Goal: Check status

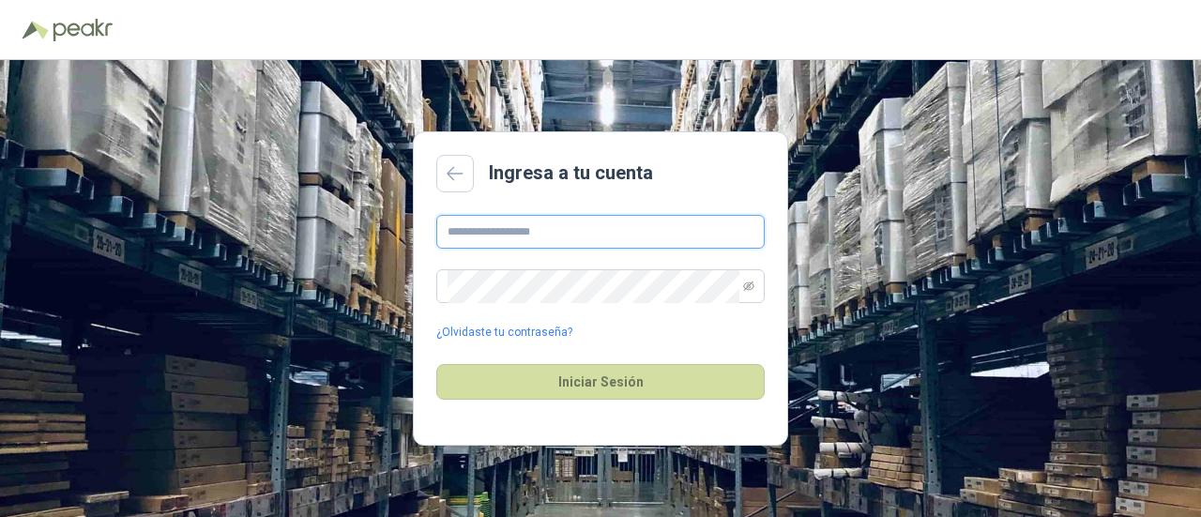
click at [501, 239] on input "text" at bounding box center [600, 232] width 328 height 34
type input "**********"
click at [436, 364] on button "Iniciar Sesión" at bounding box center [600, 382] width 328 height 36
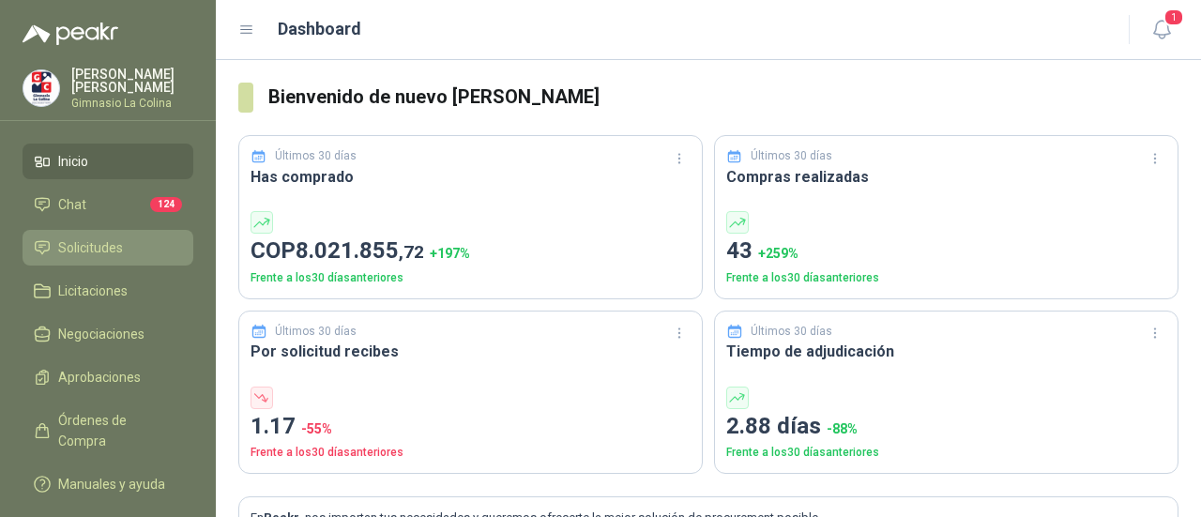
click at [76, 243] on span "Solicitudes" at bounding box center [90, 247] width 65 height 21
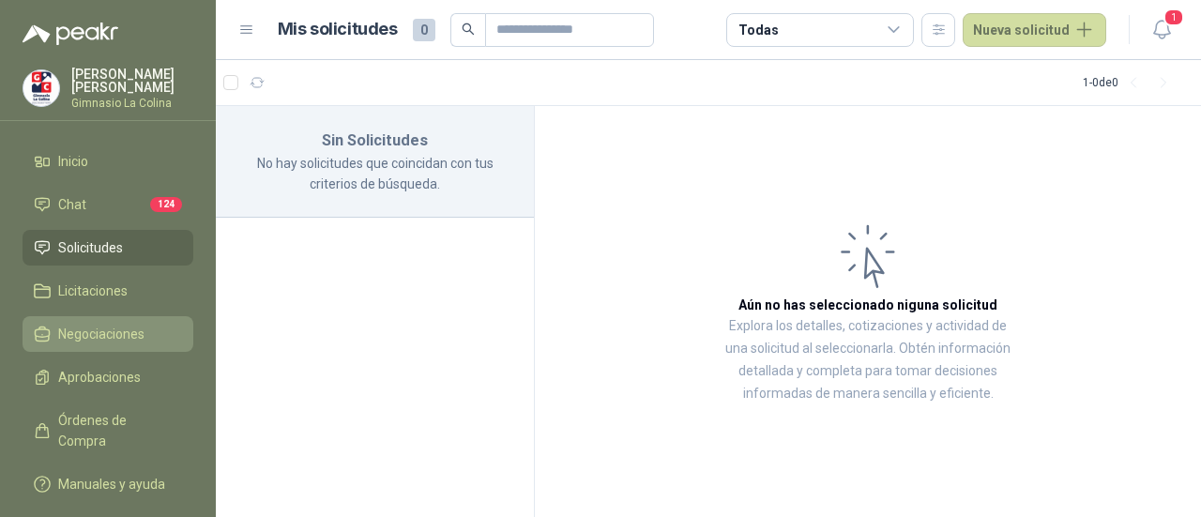
click at [118, 334] on span "Negociaciones" at bounding box center [101, 334] width 86 height 21
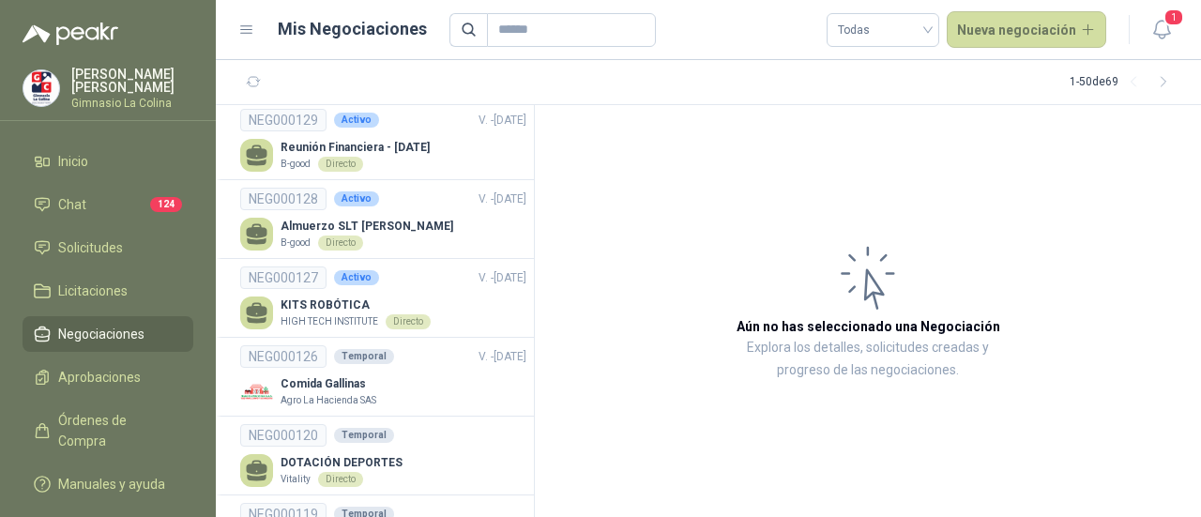
scroll to position [326, 0]
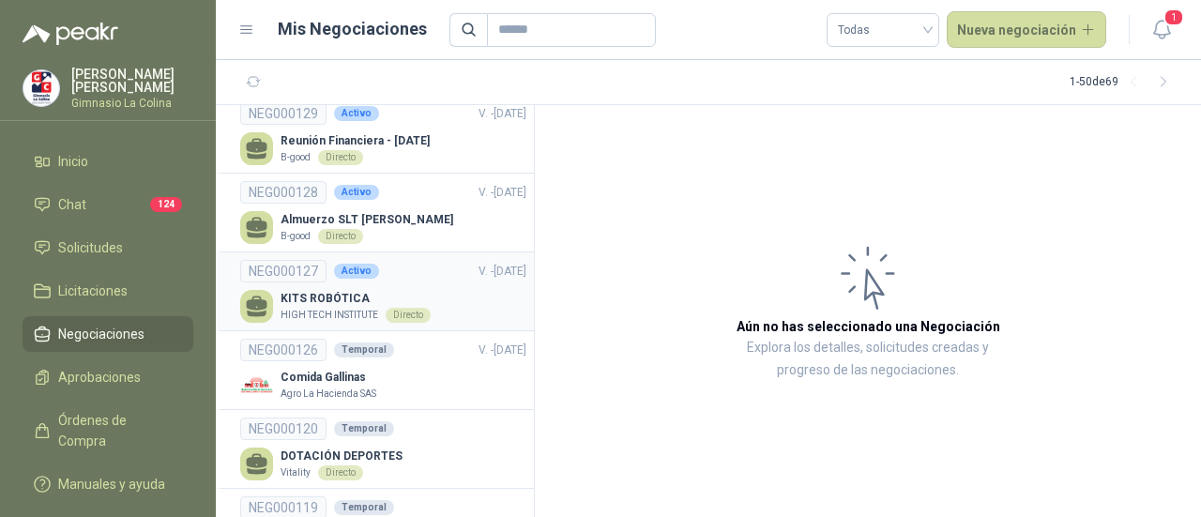
click at [351, 309] on p "HIGH TECH INSTITUTE" at bounding box center [330, 315] width 98 height 15
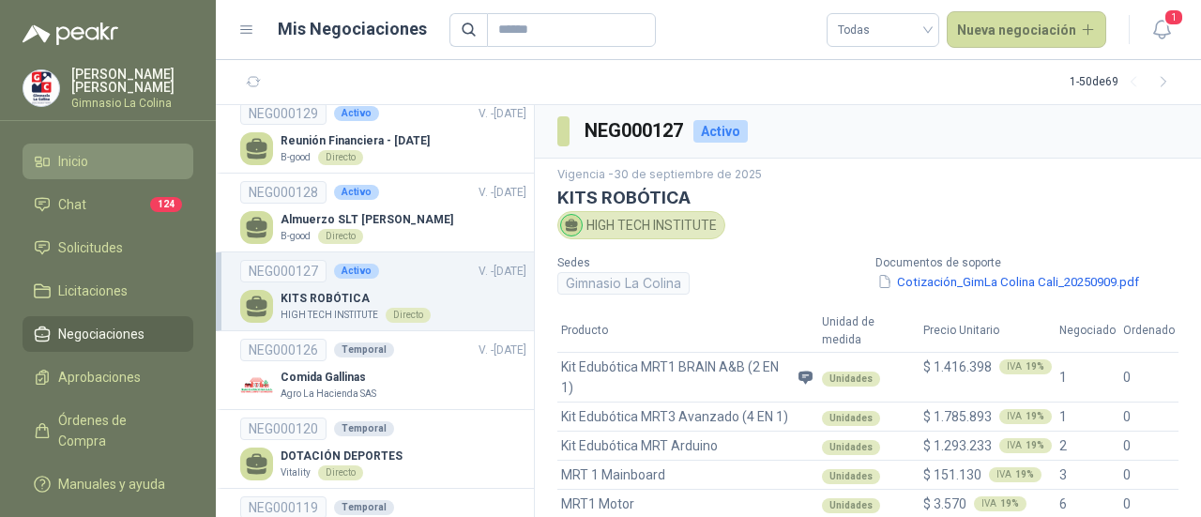
click at [65, 151] on span "Inicio" at bounding box center [73, 161] width 30 height 21
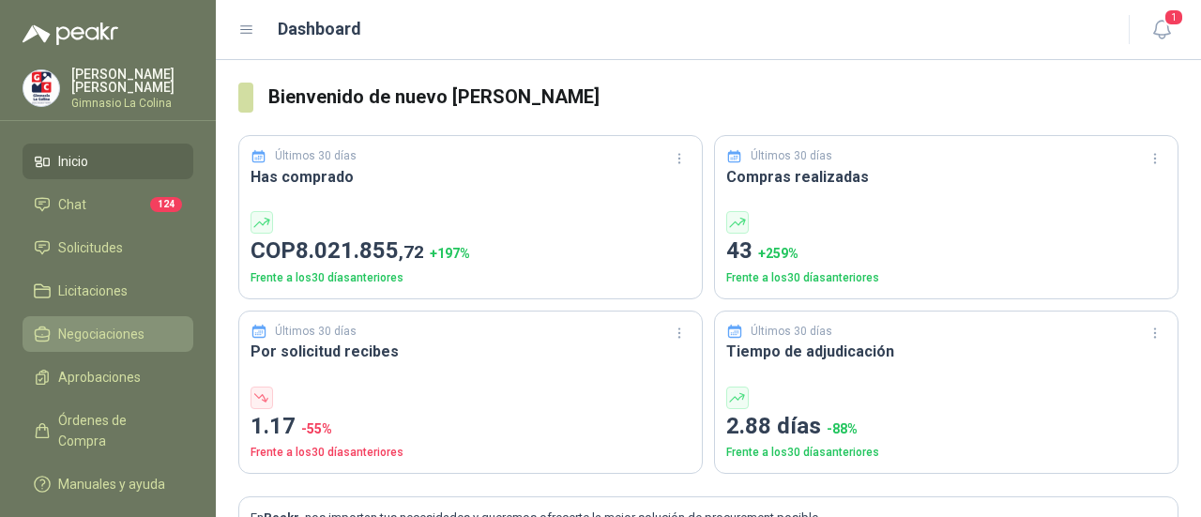
click at [86, 330] on span "Negociaciones" at bounding box center [101, 334] width 86 height 21
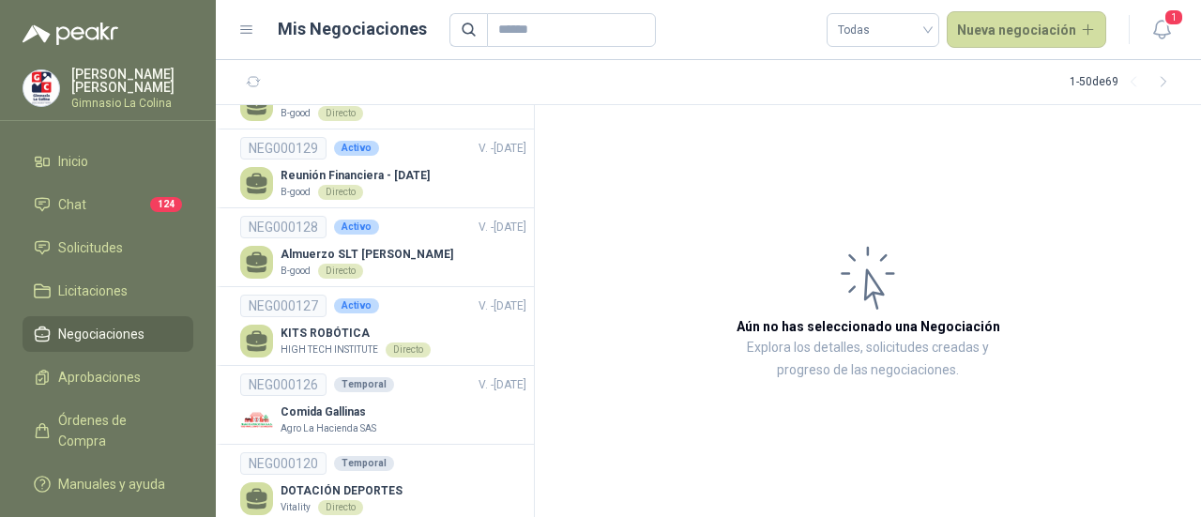
scroll to position [340, 0]
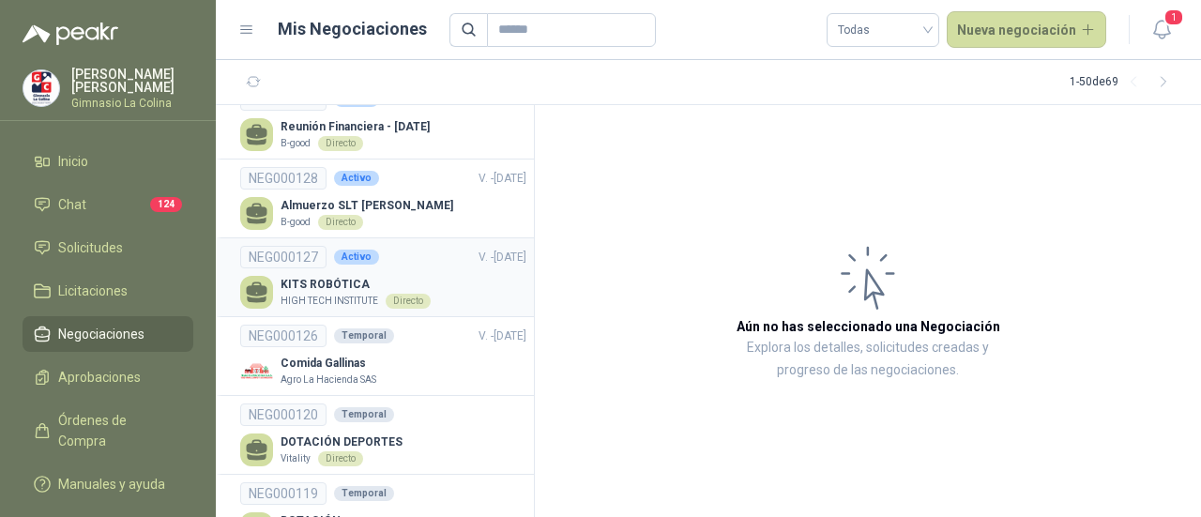
click at [361, 290] on p "KITS ROBÓTICA" at bounding box center [356, 285] width 150 height 18
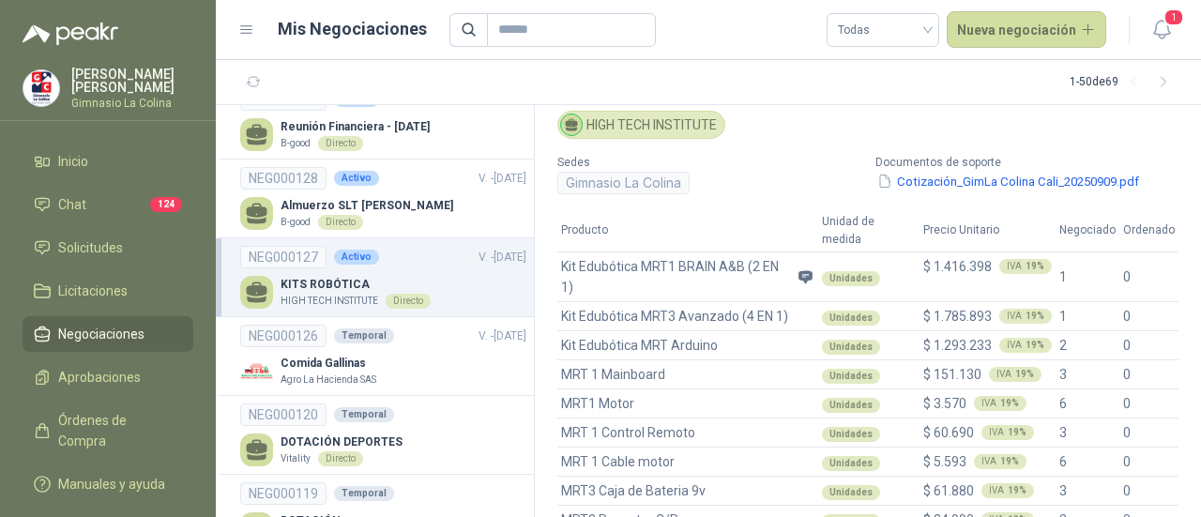
scroll to position [84, 0]
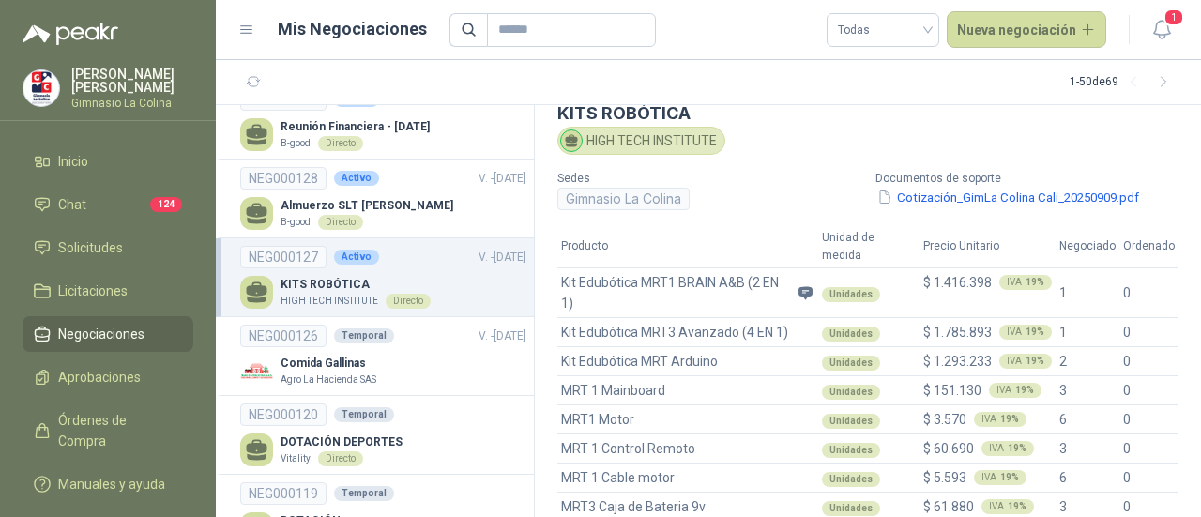
click at [1184, 256] on section "Vigencia - [DATE] KITS ROBÓTICA HIGH TECH INSTITUTE Sedes Gimnasio La Colina Do…" at bounding box center [868, 374] width 666 height 600
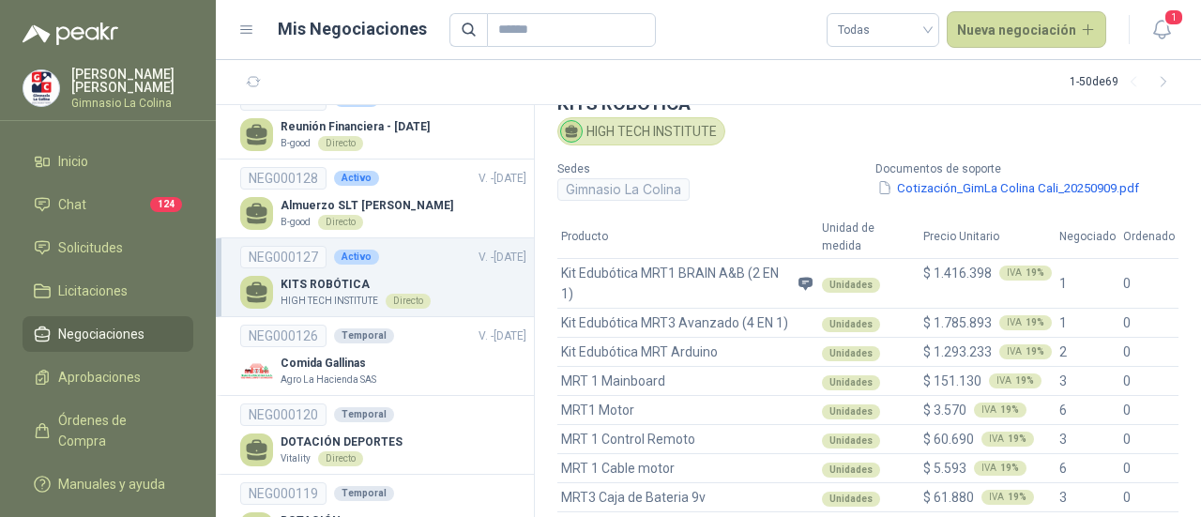
scroll to position [109, 0]
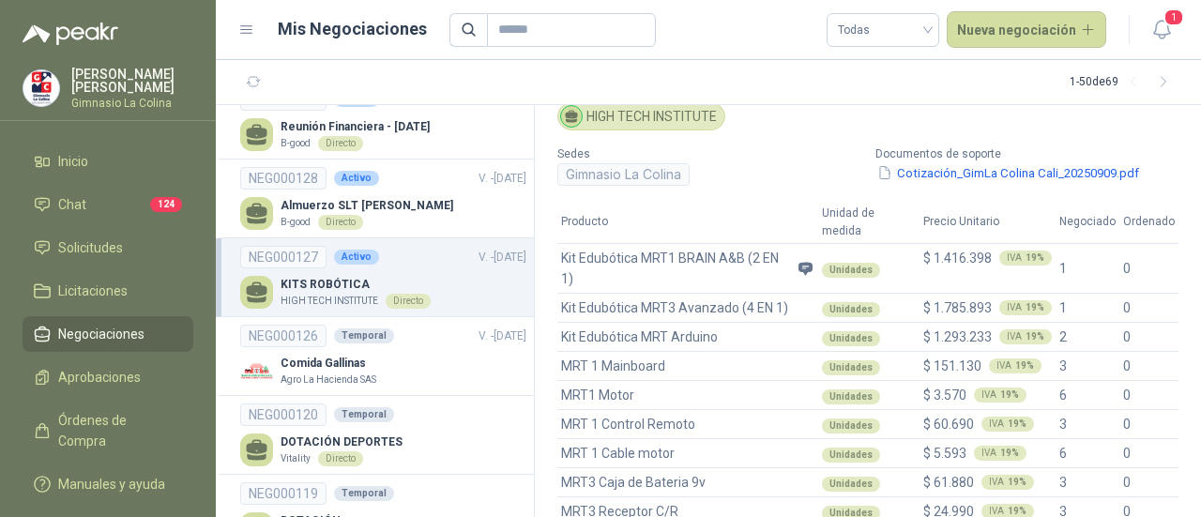
drag, startPoint x: 1181, startPoint y: 242, endPoint x: 1194, endPoint y: 268, distance: 29.0
click at [1191, 264] on div "NEG000127 Activo Vigencia - [DATE] KITS ROBÓTICA HIGH TECH INSTITUTE Sedes Gimn…" at bounding box center [868, 311] width 666 height 412
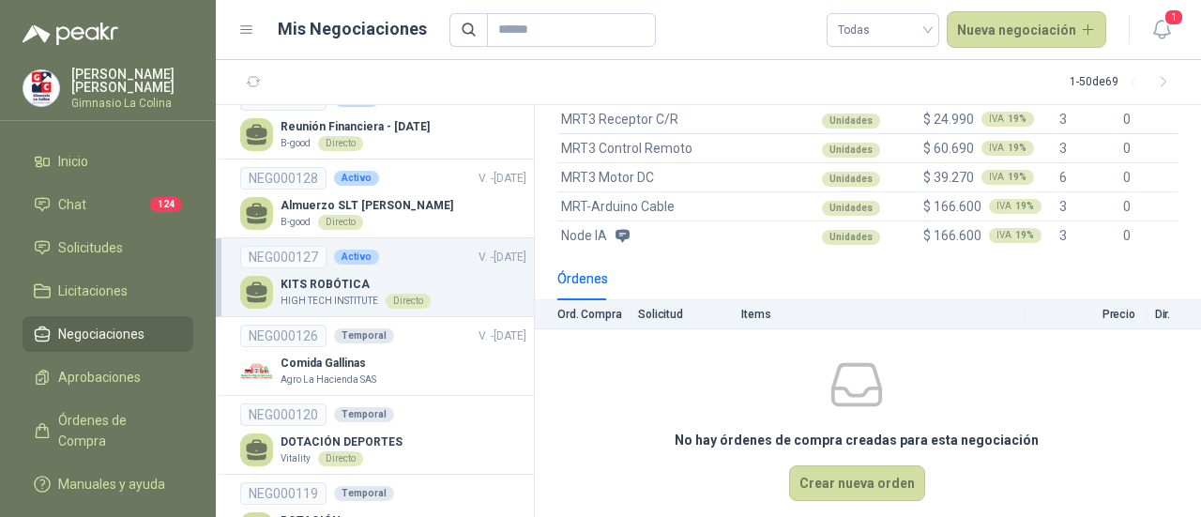
scroll to position [508, 0]
